Goal: Check status: Check status

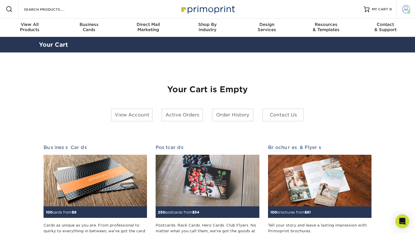
click at [407, 9] on span at bounding box center [406, 9] width 8 height 8
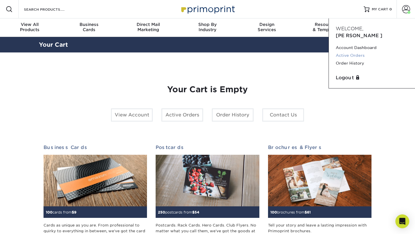
click at [356, 52] on link "Active Orders" at bounding box center [372, 56] width 72 height 8
click at [352, 59] on link "Order History" at bounding box center [372, 63] width 72 height 8
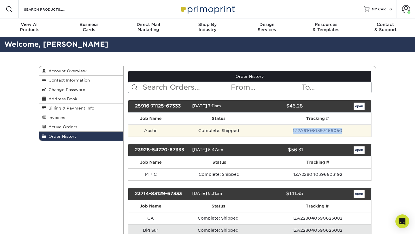
drag, startPoint x: 348, startPoint y: 130, endPoint x: 292, endPoint y: 128, distance: 56.3
click at [292, 128] on td "1Z2A61060397456050" at bounding box center [317, 131] width 107 height 12
copy link "1Z2A61060397456050"
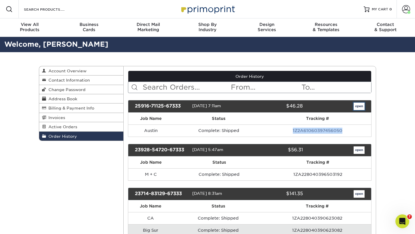
click at [359, 106] on link "open" at bounding box center [359, 106] width 11 height 7
